Goal: Information Seeking & Learning: Compare options

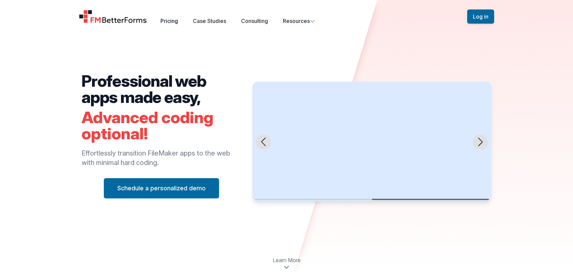
click at [167, 20] on link "Pricing" at bounding box center [169, 21] width 18 height 7
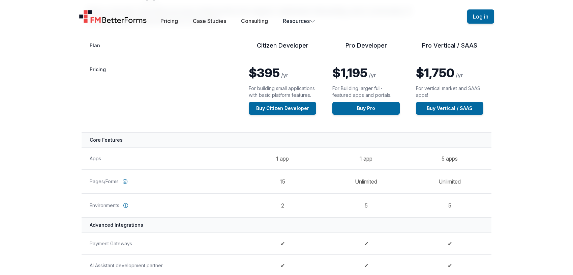
scroll to position [75, 0]
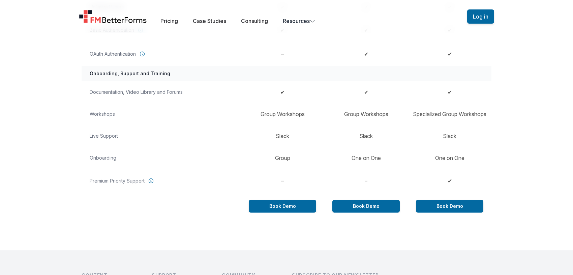
scroll to position [532, 0]
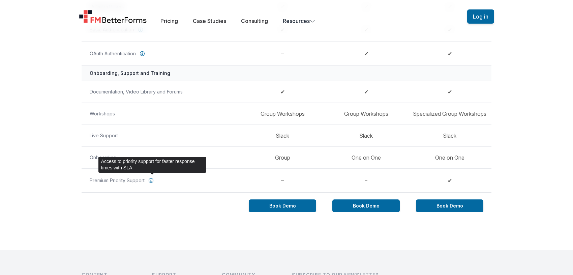
click at [151, 180] on icon at bounding box center [151, 180] width 10 height 10
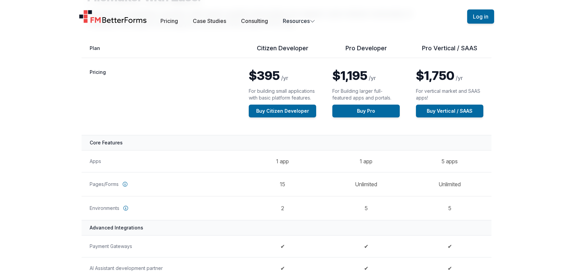
scroll to position [0, 0]
